Goal: Task Accomplishment & Management: Manage account settings

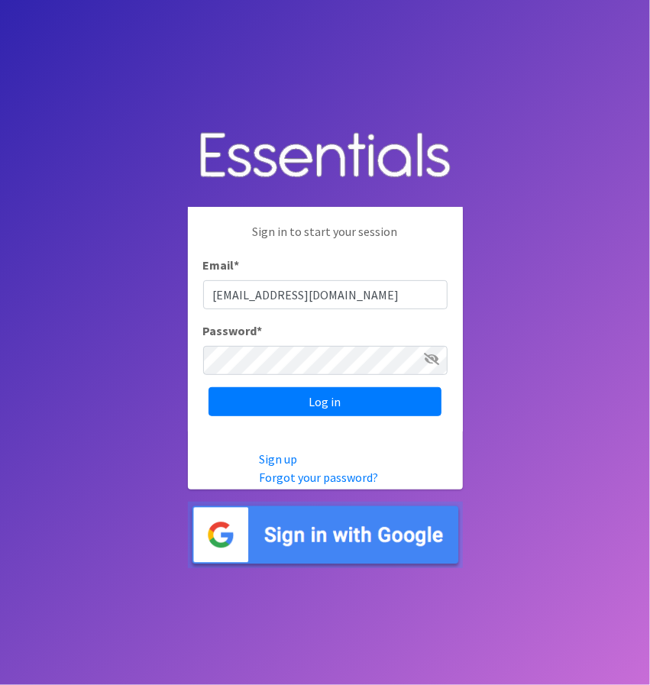
type input "[EMAIL_ADDRESS][DOMAIN_NAME]"
click at [209, 387] on input "Log in" at bounding box center [325, 401] width 233 height 29
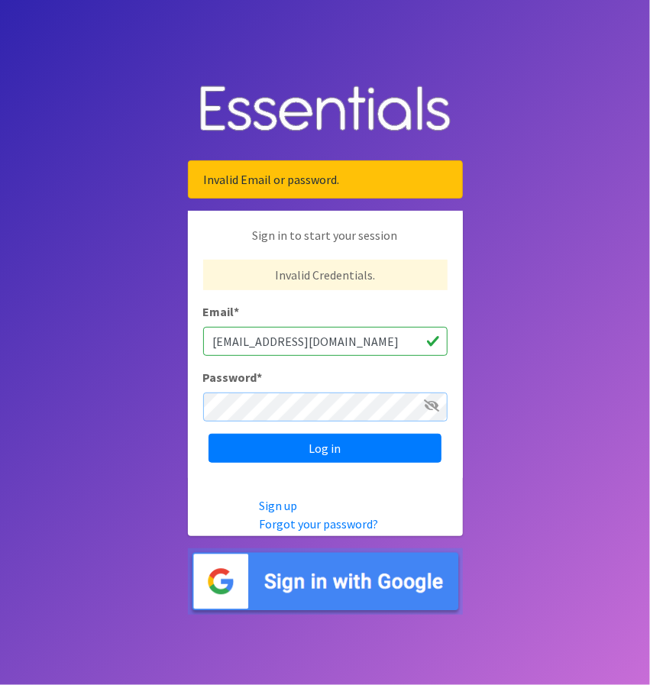
click at [209, 434] on input "Log in" at bounding box center [325, 448] width 233 height 29
click at [428, 413] on span at bounding box center [432, 405] width 15 height 18
click at [435, 406] on icon at bounding box center [432, 405] width 15 height 12
click at [209, 434] on input "Log in" at bounding box center [325, 448] width 233 height 29
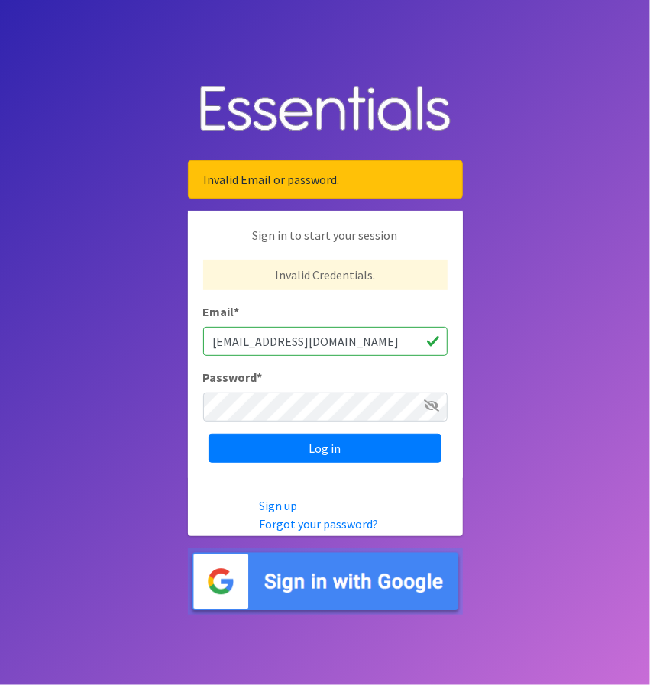
click at [273, 340] on input "org_admin1@example.com" at bounding box center [325, 341] width 244 height 29
type input "org_admin2@example.com"
click at [209, 434] on input "Log in" at bounding box center [325, 448] width 233 height 29
click at [290, 149] on img at bounding box center [325, 109] width 275 height 79
click at [273, 504] on link "Sign up" at bounding box center [278, 505] width 38 height 15
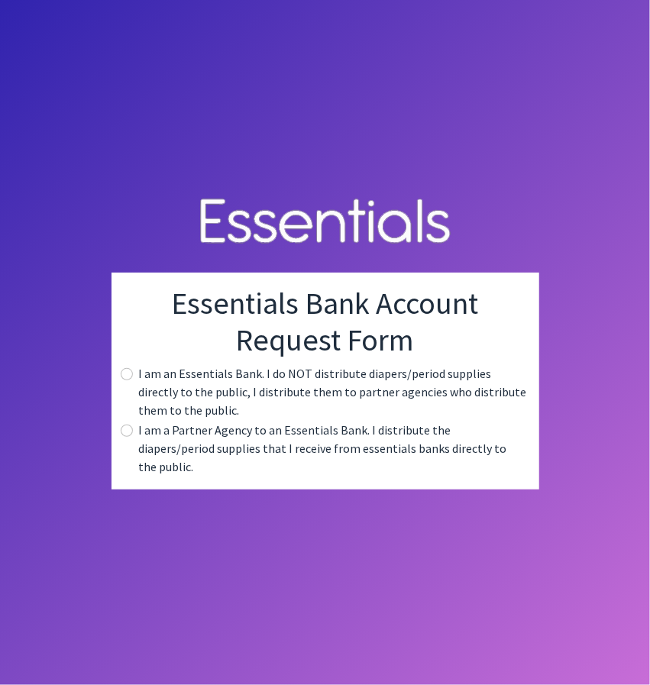
click at [203, 399] on label "I am an Essentials Bank. I do NOT distribute diapers/period supplies directly t…" at bounding box center [333, 391] width 388 height 55
click at [167, 418] on label "I am an Essentials Bank. I do NOT distribute diapers/period supplies directly t…" at bounding box center [333, 391] width 388 height 55
click at [124, 380] on input "radio" at bounding box center [127, 374] width 12 height 12
radio input "true"
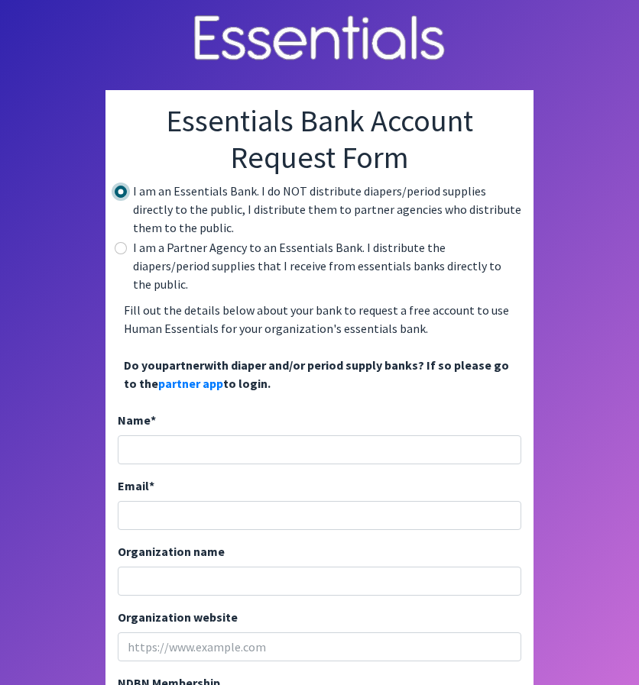
scroll to position [202, 0]
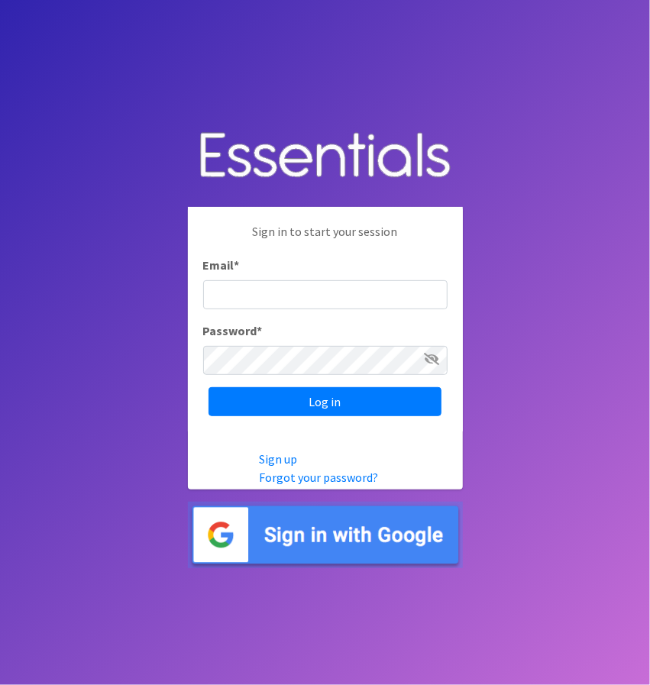
click at [237, 79] on body "Sign in to start your session Email * Password * Log in Sign up Forgot your pas…" at bounding box center [325, 342] width 650 height 685
click at [539, 483] on body "Sign in to start your session Email * Password * Log in Sign up Forgot your pas…" at bounding box center [325, 342] width 650 height 685
click at [324, 282] on input "Email *" at bounding box center [325, 294] width 244 height 29
click at [331, 285] on input "Email *" at bounding box center [325, 294] width 244 height 29
click at [498, 253] on body "Sign in to start your session Email * Password * Log in Sign up Forgot your pas…" at bounding box center [325, 342] width 650 height 685
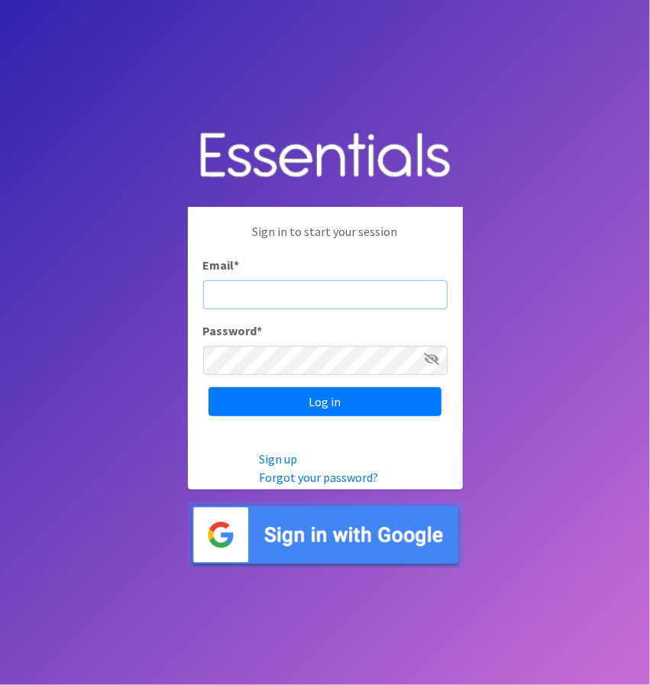
click at [345, 302] on input "Email *" at bounding box center [325, 294] width 244 height 29
click at [385, 293] on input "org_admin1@example.com" at bounding box center [325, 294] width 244 height 29
click at [218, 296] on input "org_admin1@example.com" at bounding box center [325, 294] width 244 height 29
click at [411, 299] on input "org_admin1@example.com" at bounding box center [325, 294] width 244 height 29
type input "org_admin1@example.com"
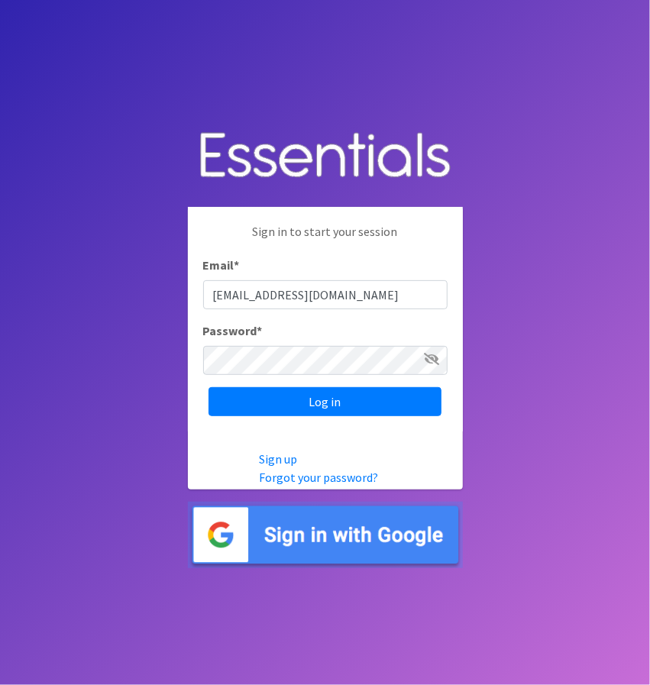
click at [411, 299] on input "[EMAIL_ADDRESS][DOMAIN_NAME]" at bounding box center [325, 294] width 244 height 29
click at [523, 263] on body "Sign in to start your session Email * org_admin1@example.com Password * Log in …" at bounding box center [325, 342] width 650 height 685
click at [530, 311] on body "Sign in to start your session Email * org_admin1@example.com Password * Log in …" at bounding box center [325, 342] width 650 height 685
click at [431, 358] on icon at bounding box center [432, 359] width 15 height 12
click at [119, 364] on body "Sign in to start your session Email * org_admin1@example.com Password * Log in …" at bounding box center [325, 342] width 650 height 685
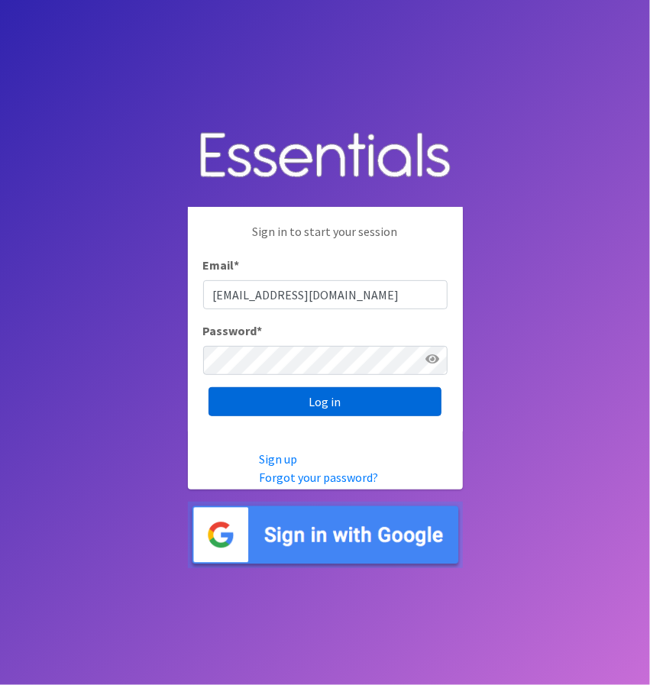
click at [349, 393] on input "Log in" at bounding box center [325, 401] width 233 height 29
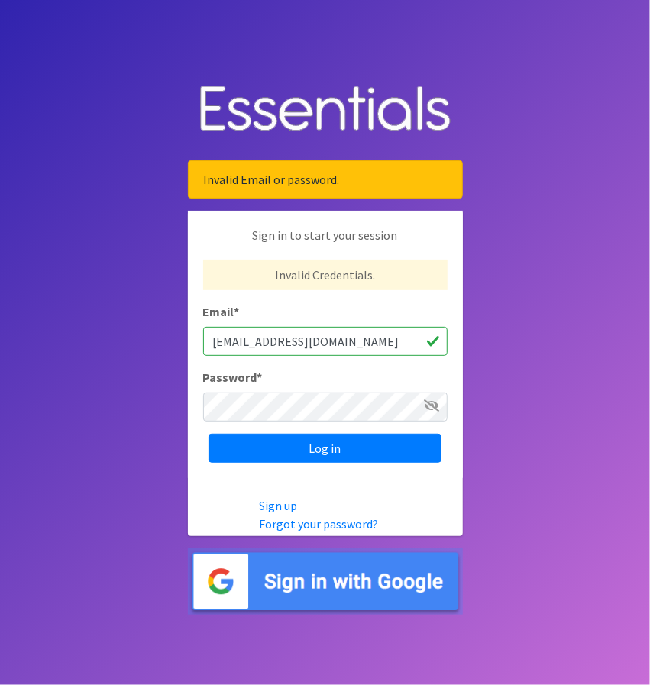
drag, startPoint x: 374, startPoint y: 346, endPoint x: 136, endPoint y: 377, distance: 240.2
click at [136, 377] on body "Invalid Email or password. Sign in to start your session Invalid Credentials. E…" at bounding box center [325, 342] width 650 height 685
paste input "user_"
type input "[EMAIL_ADDRESS][DOMAIN_NAME]"
click at [223, 388] on div "Password *" at bounding box center [325, 394] width 244 height 53
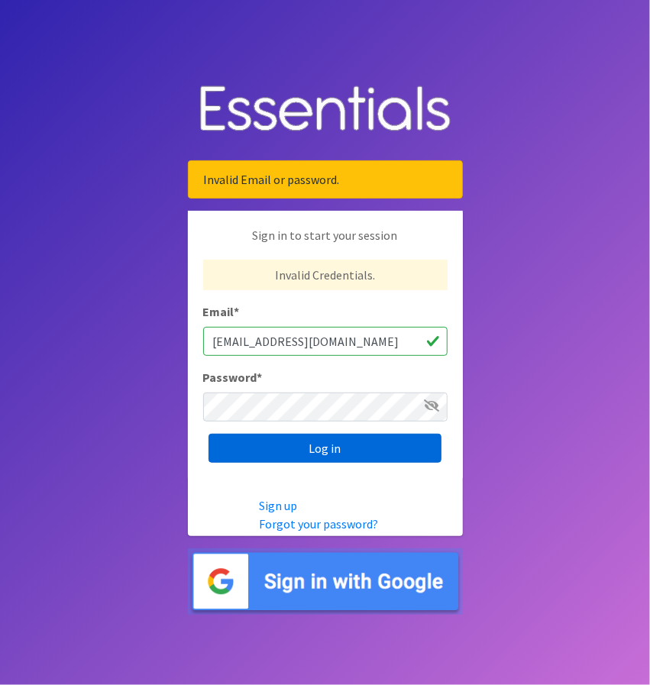
click at [283, 434] on input "Log in" at bounding box center [325, 448] width 233 height 29
click at [308, 443] on input "Log in" at bounding box center [325, 448] width 233 height 29
